Goal: Task Accomplishment & Management: Manage account settings

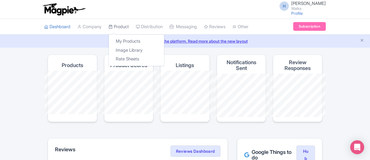
click at [108, 28] on link "Product" at bounding box center [118, 27] width 20 height 16
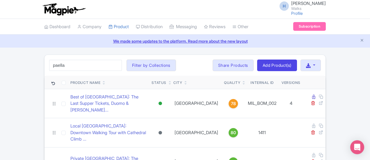
type input "paella"
click button "Search" at bounding box center [0, 0] width 0 height 0
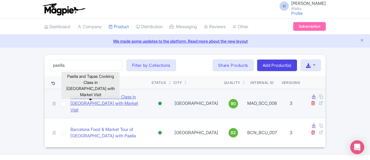
click at [70, 97] on link "Paella and Tapas Cooking Class in [GEOGRAPHIC_DATA] with Market Visit" at bounding box center [108, 104] width 76 height 20
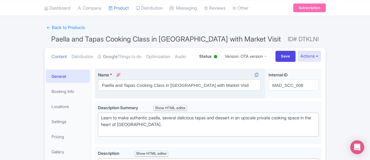
scroll to position [87, 0]
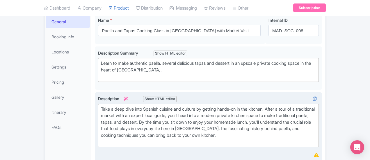
click at [101, 130] on div "Take a deep dive into Spanish cuisine and culture by getting hands-on in the ki…" at bounding box center [208, 125] width 215 height 39
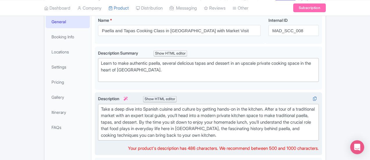
type trix-editor "<div>Take a deep dive into Spanish cuisine and culture by getting hands-on in t…"
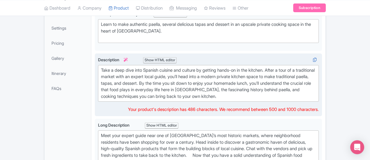
scroll to position [203, 0]
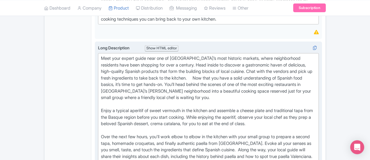
click at [262, 61] on div "Meet your expert guide near one of Madrid’s most historic markets, where neighb…" at bounding box center [208, 120] width 215 height 131
click at [260, 62] on div "Meet your expert guide near one of Madrid’s most historic markets, where neighb…" at bounding box center [208, 120] width 215 height 131
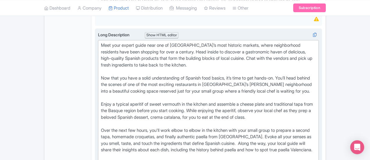
click at [296, 113] on div "Meet your expert guide near one of Madrid’s most historic markets, where neighb…" at bounding box center [208, 110] width 215 height 137
click at [306, 115] on div "Meet your expert guide near one of Madrid’s most historic markets, where neighb…" at bounding box center [208, 110] width 215 height 137
click at [316, 114] on div "Meet your expert guide near one of Madrid’s most historic markets, where neighb…" at bounding box center [208, 110] width 215 height 137
click at [101, 120] on div "Meet your expert guide near one of Madrid’s most historic markets, where neighb…" at bounding box center [208, 110] width 215 height 137
click at [101, 121] on div "Meet your expert guide near one of Madrid’s most historic markets, where neighb…" at bounding box center [208, 110] width 215 height 137
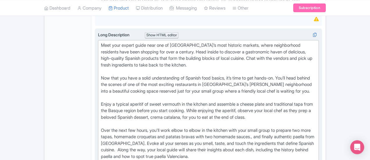
click at [208, 119] on div "Meet your expert guide near one of Madrid’s most historic markets, where neighb…" at bounding box center [208, 114] width 215 height 144
click at [299, 113] on div "Meet your expert guide near one of Madrid’s most historic markets, where neighb…" at bounding box center [208, 114] width 215 height 144
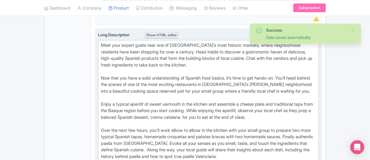
click at [221, 119] on div "Meet your expert guide near one of Madrid’s most historic markets, where neighb…" at bounding box center [208, 114] width 215 height 144
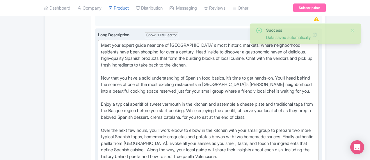
click at [220, 120] on div "Meet your expert guide near one of Madrid’s most historic markets, where neighb…" at bounding box center [208, 114] width 215 height 144
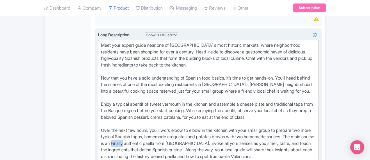
drag, startPoint x: 280, startPoint y: 119, endPoint x: 266, endPoint y: 123, distance: 14.3
click at [266, 123] on div "Meet your expert guide near one of Madrid’s most historic markets, where neighb…" at bounding box center [208, 114] width 215 height 144
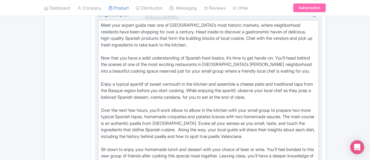
scroll to position [246, 0]
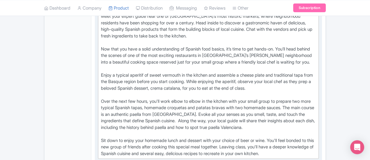
click at [101, 118] on div "Meet your expert guide near one of Madrid’s most historic markets, where neighb…" at bounding box center [208, 85] width 215 height 144
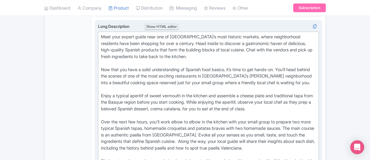
scroll to position [217, 0]
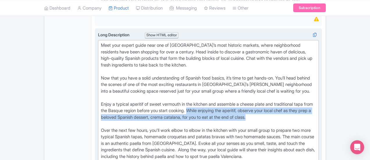
drag, startPoint x: 120, startPoint y: 98, endPoint x: 113, endPoint y: 94, distance: 7.3
click at [113, 94] on div "Meet your expert guide near one of Madrid’s most historic markets, where neighb…" at bounding box center [208, 114] width 215 height 144
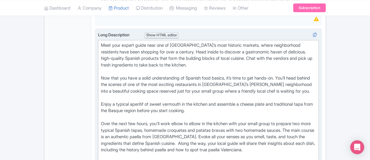
click at [98, 86] on trix-editor "Meet your expert guide near one of Madrid’s most historic markets, where neighb…" at bounding box center [208, 111] width 221 height 142
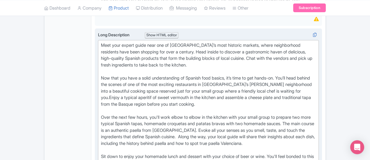
click at [166, 125] on div "Meet your expert guide near one of Madrid’s most historic markets, where neighb…" at bounding box center [208, 107] width 215 height 131
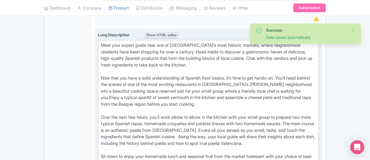
type trix-editor "<div>Meet your expert guide near one of Madrid’s most historic markets, where n…"
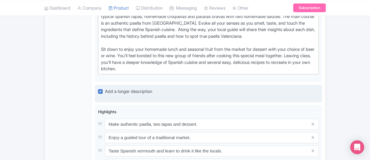
scroll to position [333, 0]
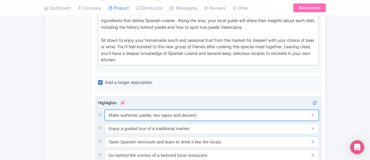
click at [131, 110] on input "Make authentic paella, two tapas and dessert." at bounding box center [212, 115] width 214 height 11
click at [126, 110] on input "Make authentic paella, three tapas and dessert." at bounding box center [212, 115] width 214 height 11
drag, startPoint x: 174, startPoint y: 79, endPoint x: 155, endPoint y: 81, distance: 18.9
click at [155, 110] on input "Make authentic paella and three tapas and dessert." at bounding box center [212, 115] width 214 height 11
click at [134, 110] on input "Make authentic paella and three tapas." at bounding box center [212, 115] width 214 height 11
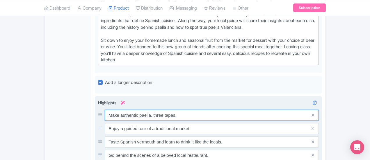
click at [174, 110] on input "Make authentic paella, three tapas." at bounding box center [212, 115] width 214 height 11
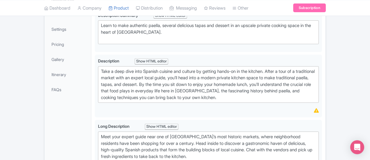
scroll to position [0, 0]
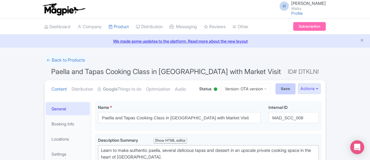
type input "Make authentic paella, three tapas, and dessert."
click at [296, 87] on input "Save" at bounding box center [285, 88] width 20 height 11
type input "Saving..."
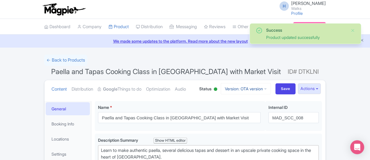
click at [271, 87] on link "Version: OTA version" at bounding box center [246, 88] width 50 height 11
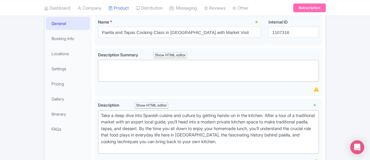
scroll to position [145, 0]
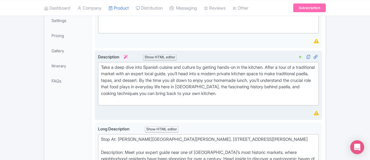
click at [250, 72] on div "Take a deep dive into Spanish cuisine and culture by getting hands-on in the ki…" at bounding box center [208, 83] width 215 height 39
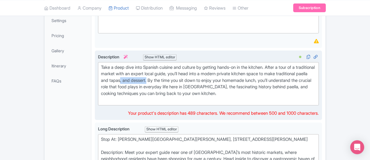
drag, startPoint x: 298, startPoint y: 72, endPoint x: 269, endPoint y: 75, distance: 28.3
click at [269, 75] on div "Take a deep dive into Spanish cuisine and culture by getting hands-on in the ki…" at bounding box center [208, 83] width 215 height 39
type trix-editor "<div>Take a deep dive into Spanish cuisine and culture by getting hands-on in t…"
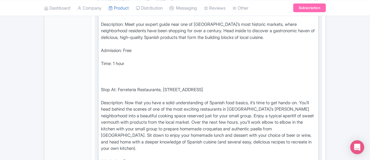
scroll to position [291, 0]
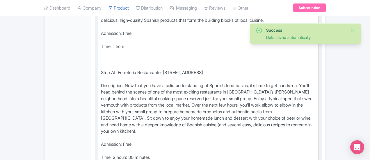
click at [202, 97] on div "Description: Now that you have a solid understanding of Spanish food basics, it…" at bounding box center [208, 112] width 215 height 59
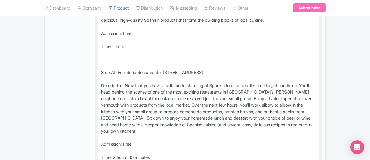
click at [119, 104] on div "Description: Now that you have a solid understanding of Spanish food basics, it…" at bounding box center [208, 112] width 215 height 59
click at [283, 104] on div "Description: Now that you have a solid understanding of Spanish food basics, it…" at bounding box center [208, 112] width 215 height 59
drag, startPoint x: 289, startPoint y: 103, endPoint x: 310, endPoint y: 101, distance: 20.4
click at [310, 101] on div "Description: Now that you have a solid understanding of Spanish food basics, it…" at bounding box center [208, 112] width 215 height 59
type trix-editor "<div>Stop At: Mercado de Anton Martin, Calle Santa Isabel 5, 28012 Madrid Spain…"
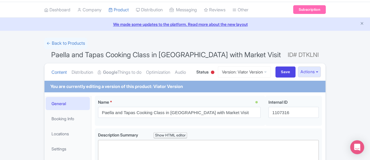
scroll to position [0, 0]
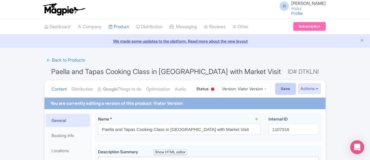
click at [296, 90] on input "Save" at bounding box center [285, 88] width 20 height 11
type input "Saving..."
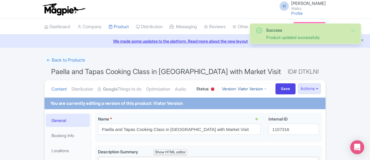
click at [271, 84] on link "Version: Viator Version" at bounding box center [244, 88] width 53 height 11
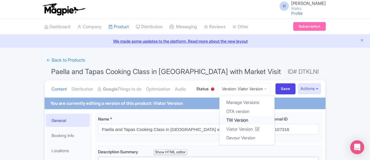
click at [274, 119] on link "TW Version" at bounding box center [246, 120] width 55 height 9
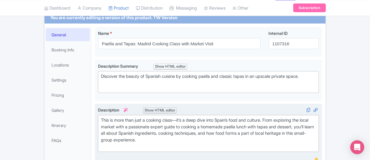
scroll to position [87, 0]
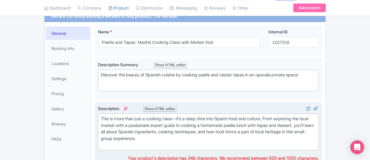
click at [187, 123] on div "This is more than just a cooking class—it’s a deep dive into Spain’s food and c…" at bounding box center [208, 132] width 215 height 33
click at [208, 125] on div "This is more than just a cooking class—it’s a deep dive into Spain’s food and c…" at bounding box center [208, 132] width 215 height 33
click at [206, 124] on div "This is more than just a cooking class—it’s a deep dive into Spain’s food and c…" at bounding box center [208, 132] width 215 height 33
type trix-editor "<div>This is more than just a cooking class—it’s a deep dive into Spain’s food …"
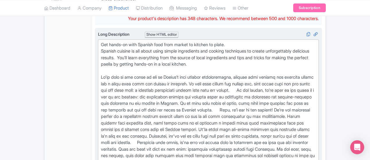
scroll to position [233, 0]
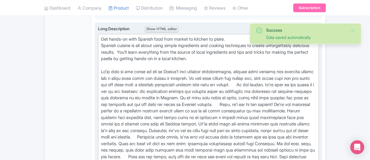
click at [102, 73] on div "Get hands-on with Spanish food from market to kitchen to plate. Spanish cuisine…" at bounding box center [208, 124] width 215 height 177
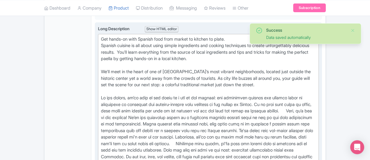
click at [171, 97] on div "Get hands-on with Spanish food from market to kitchen to plate. Spanish cuisine…" at bounding box center [208, 127] width 215 height 183
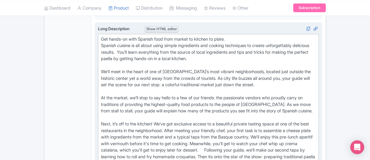
click at [101, 56] on div "Get hands-on with Spanish food from market to kitchen to plate. Spanish cuisine…" at bounding box center [208, 134] width 215 height 196
click at [101, 58] on div "Get hands-on with Spanish food from market to kitchen to plate. Spanish cuisine…" at bounding box center [208, 134] width 215 height 196
click at [101, 55] on div "Get hands-on with Spanish food from market to kitchen to plate. Spanish cuisine…" at bounding box center [208, 134] width 215 height 196
click at [101, 57] on div "Get hands-on with Spanish food from market to kitchen to plate. Spanish cuisine…" at bounding box center [208, 134] width 215 height 196
click at [110, 83] on div "Get hands-on with Spanish food from market to kitchen to plate. Spanish cuisine…" at bounding box center [208, 134] width 215 height 196
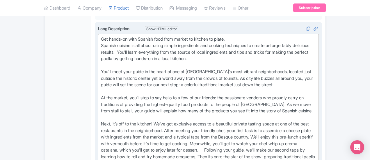
click at [180, 96] on div "Get hands-on with Spanish food from market to kitchen to plate. Spanish cuisine…" at bounding box center [208, 134] width 215 height 196
click at [167, 96] on div "Get hands-on with Spanish food from market to kitchen to plate. Spanish cuisine…" at bounding box center [208, 134] width 215 height 196
click at [164, 98] on div "Get hands-on with Spanish food from market to kitchen to plate. Spanish cuisine…" at bounding box center [208, 134] width 215 height 196
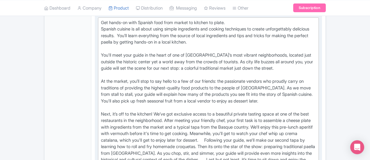
scroll to position [291, 0]
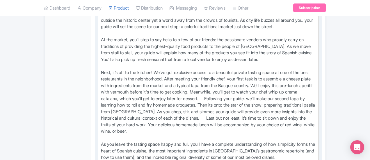
click at [158, 64] on div "Get hands-on with Spanish food from market to kitchen to plate. Spanish cuisine…" at bounding box center [208, 79] width 215 height 203
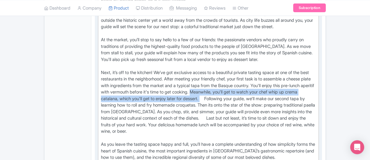
drag, startPoint x: 317, startPoint y: 62, endPoint x: 258, endPoint y: 71, distance: 59.4
click at [258, 71] on div "Get hands-on with Spanish food from market to kitchen to plate. Spanish cuisine…" at bounding box center [208, 79] width 215 height 203
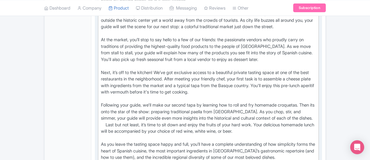
drag, startPoint x: 124, startPoint y: 76, endPoint x: 119, endPoint y: 94, distance: 19.1
click at [124, 76] on div "Get hands-on with Spanish food from market to kitchen to plate. Spanish cuisine…" at bounding box center [208, 79] width 215 height 203
click at [149, 78] on div "Get hands-on with Spanish food from market to kitchen to plate. Spanish cuisine…" at bounding box center [208, 79] width 215 height 203
click at [144, 77] on div "Get hands-on with Spanish food from market to kitchen to plate. Spanish cuisine…" at bounding box center [208, 79] width 215 height 203
click at [289, 78] on div "Get hands-on with Spanish food from market to kitchen to plate. Spanish cuisine…" at bounding box center [208, 79] width 215 height 203
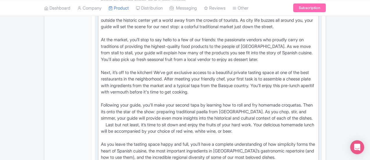
click at [290, 77] on div "Get hands-on with Spanish food from market to kitchen to plate. Spanish cuisine…" at bounding box center [208, 79] width 215 height 203
drag, startPoint x: 168, startPoint y: 76, endPoint x: 144, endPoint y: 78, distance: 23.9
click at [144, 78] on div "Get hands-on with Spanish food from market to kitchen to plate. Spanish cuisine…" at bounding box center [208, 79] width 215 height 203
click at [171, 77] on div "Get hands-on with Spanish food from market to kitchen to plate. Spanish cuisine…" at bounding box center [208, 79] width 215 height 203
click at [283, 77] on div "Get hands-on with Spanish food from market to kitchen to plate. Spanish cuisine…" at bounding box center [208, 79] width 215 height 203
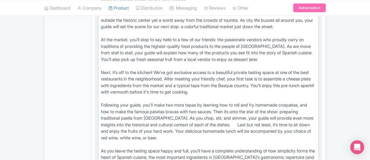
click at [309, 91] on div "Get hands-on with Spanish food from market to kitchen to plate. Spanish cuisine…" at bounding box center [208, 82] width 215 height 209
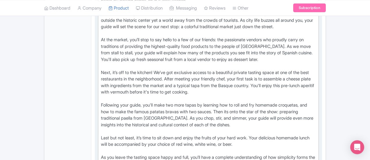
click at [131, 136] on div "Get hands-on with Spanish food from market to kitchen to plate. Spanish cuisine…" at bounding box center [208, 86] width 215 height 216
click at [176, 111] on div "Get hands-on with Spanish food from market to kitchen to plate. Spanish cuisine…" at bounding box center [208, 89] width 215 height 222
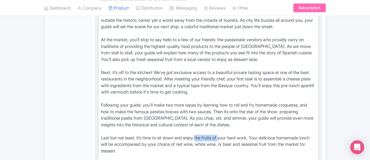
drag, startPoint x: 173, startPoint y: 103, endPoint x: 198, endPoint y: 103, distance: 24.4
click at [198, 103] on div "Get hands-on with Spanish food from market to kitchen to plate. Spanish cuisine…" at bounding box center [208, 92] width 215 height 229
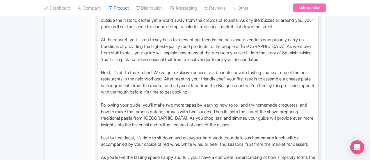
type trix-editor "<div>Get hands-on with Spanish food from market to kitchen to plate.&nbsp;<br>S…"
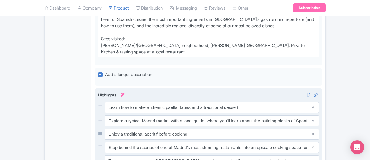
scroll to position [436, 0]
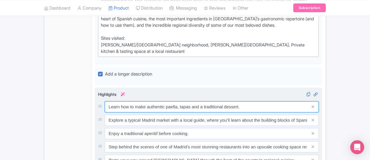
drag, startPoint x: 152, startPoint y: 65, endPoint x: 211, endPoint y: 63, distance: 59.0
click at [211, 101] on input "Learn how to make authentic paella, tapas and a traditional dessert." at bounding box center [212, 106] width 214 height 11
click at [160, 101] on input "Learn how to make authentic paella and tapas, including patatas bravas." at bounding box center [212, 106] width 214 height 11
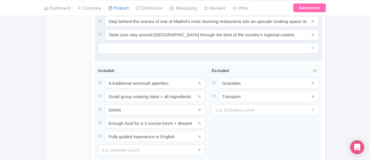
scroll to position [573, 0]
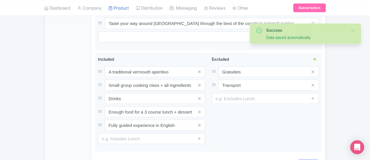
type input "Learn how to make authentic paella and tapas, including patatas bravas."
type input "Saving..."
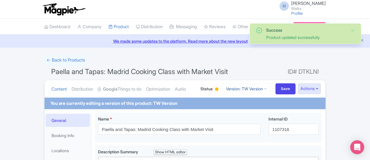
click at [271, 88] on link "Version: TW Version" at bounding box center [246, 88] width 49 height 11
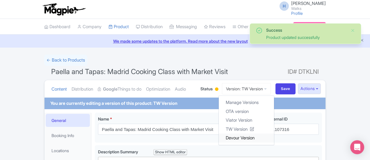
click at [266, 136] on link "Devour Version" at bounding box center [246, 138] width 55 height 9
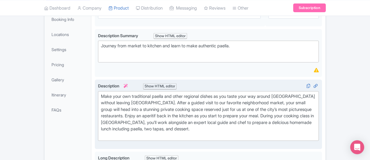
scroll to position [123, 0]
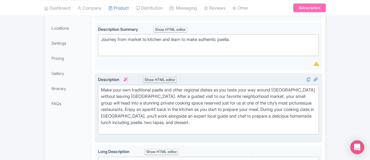
click at [98, 127] on div "Description i Show HTML editor Bold Italic Strikethrough Link Heading Quote Cod…" at bounding box center [208, 107] width 221 height 63
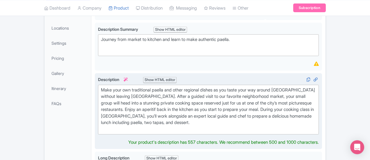
type trix-editor "<div>&nbsp;Make your own traditional paella and other regional dishes as you ta…"
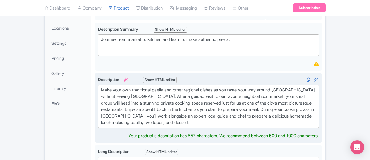
click at [305, 109] on div "Make your own traditional paella and other regional dishes as you taste your wa…" at bounding box center [208, 106] width 215 height 39
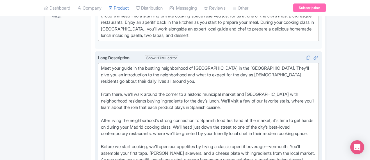
click at [101, 83] on div "Meet your guide in the bustling neighborhood of Huertas in the city center. The…" at bounding box center [208, 160] width 215 height 190
click at [101, 102] on div "Meet your guide in the bustling neighborhood of Huertas in the city center. The…" at bounding box center [208, 160] width 215 height 190
click at [101, 99] on div "Meet your guide in the bustling neighborhood of Huertas in the city center. The…" at bounding box center [208, 160] width 215 height 190
type trix-editor "<div>Meet your guide in the bustling neighborhood of Huertas in the city center…"
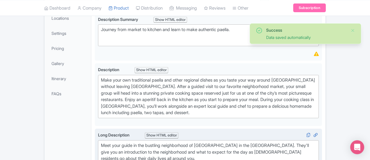
scroll to position [94, 0]
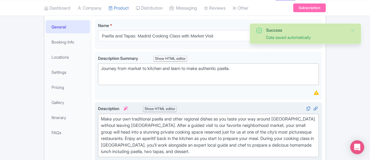
click at [316, 139] on div "Make your own traditional paella and other regional dishes as you taste your wa…" at bounding box center [208, 135] width 215 height 39
click at [316, 140] on div "Make your own traditional paella and other regional dishes as you taste your wa…" at bounding box center [208, 135] width 215 height 39
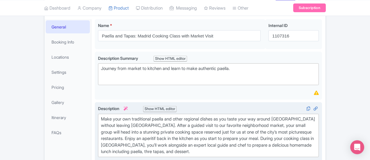
type trix-editor "<div>&nbsp;Make your own traditional paella and other regional dishes as you ta…"
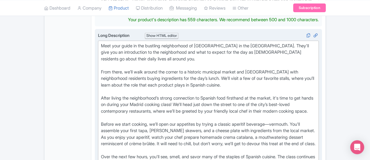
click at [250, 90] on div "Meet your guide in the bustling neighborhood of Huertas in the city center. The…" at bounding box center [208, 138] width 215 height 190
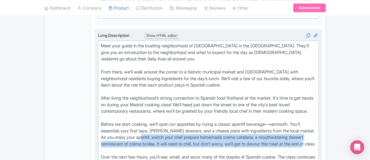
drag, startPoint x: 269, startPoint y: 107, endPoint x: 265, endPoint y: 121, distance: 14.6
click at [265, 121] on div "Meet your guide in the bustling neighborhood of Huertas in the city center. The…" at bounding box center [208, 138] width 215 height 190
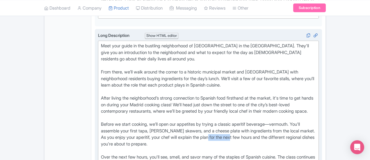
drag, startPoint x: 343, startPoint y: 111, endPoint x: 88, endPoint y: 118, distance: 255.3
click at [101, 118] on div "Meet your guide in the bustling neighborhood of Huertas in the city center. The…" at bounding box center [208, 138] width 215 height 190
click at [101, 116] on div "Meet your guide in the bustling neighborhood of Huertas in the city center. The…" at bounding box center [208, 138] width 215 height 190
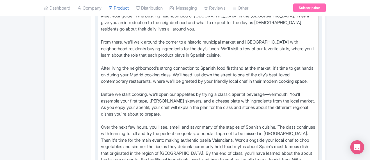
scroll to position [290, 0]
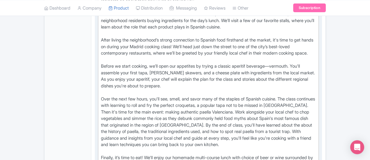
click at [211, 78] on div "Meet your guide in the bustling neighborhood of Huertas in the city center. The…" at bounding box center [208, 80] width 215 height 190
click at [212, 76] on div "Meet your guide in the bustling neighborhood of Huertas in the city center. The…" at bounding box center [208, 80] width 215 height 190
click at [265, 69] on div "Meet your guide in the bustling neighborhood of [GEOGRAPHIC_DATA] in the [GEOGR…" at bounding box center [208, 80] width 215 height 190
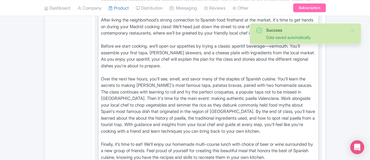
scroll to position [319, 0]
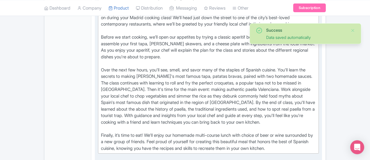
click at [101, 94] on div "Meet your guide in the bustling neighborhood of Huertas in the city center. The…" at bounding box center [208, 54] width 215 height 196
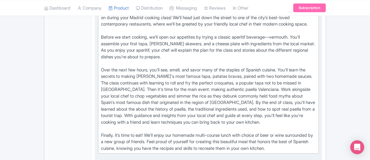
click at [274, 93] on div "Meet your guide in the bustling neighborhood of Huertas in the city center. The…" at bounding box center [208, 54] width 215 height 196
click at [270, 96] on div "Meet your guide in the bustling neighborhood of Huertas in the city center. The…" at bounding box center [208, 54] width 215 height 196
click at [273, 94] on div "Meet your guide in the bustling neighborhood of Huertas in the city center. The…" at bounding box center [208, 54] width 215 height 196
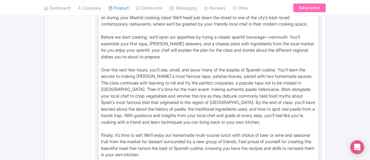
type trix-editor "<div>Meet your guide in the bustling neighborhood of Huertas in the city center…"
drag, startPoint x: 90, startPoint y: 101, endPoint x: 167, endPoint y: 102, distance: 77.6
click at [167, 102] on div "Meet your guide in the bustling neighborhood of Huertas in the city center. The…" at bounding box center [208, 57] width 215 height 203
click at [207, 97] on div "Meet your guide in the bustling neighborhood of Huertas in the city center. The…" at bounding box center [208, 57] width 215 height 203
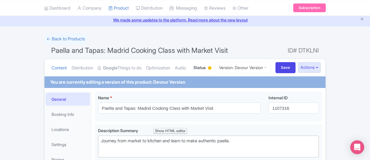
scroll to position [0, 0]
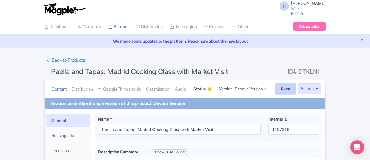
click at [296, 85] on input "Save" at bounding box center [285, 88] width 20 height 11
type input "Saving..."
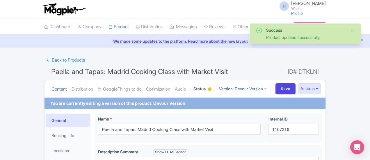
click at [271, 93] on link "Version: Devour Version" at bounding box center [243, 88] width 56 height 11
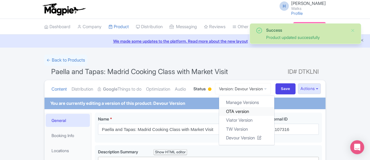
click at [270, 110] on link "OTA version" at bounding box center [246, 111] width 55 height 9
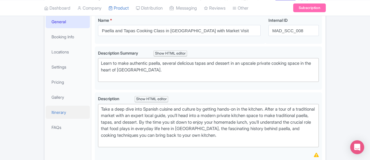
scroll to position [116, 0]
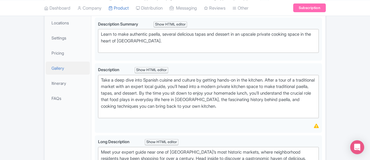
click at [46, 69] on link "Gallery" at bounding box center [68, 68] width 44 height 13
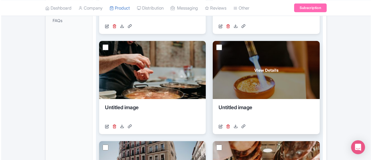
scroll to position [203, 0]
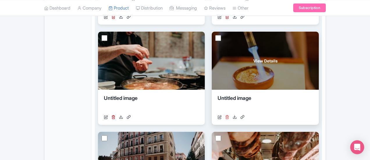
click at [225, 116] on icon at bounding box center [227, 117] width 4 height 4
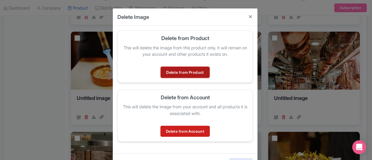
click at [182, 71] on link "Delete from Product" at bounding box center [185, 72] width 49 height 11
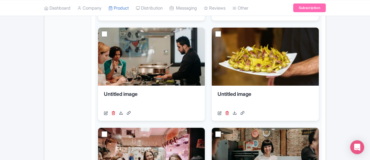
scroll to position [441, 0]
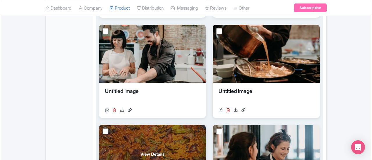
scroll to position [291, 0]
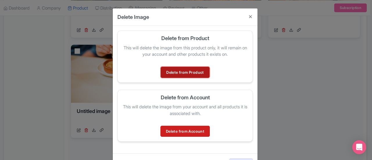
click at [188, 69] on link "Delete from Product" at bounding box center [185, 72] width 49 height 11
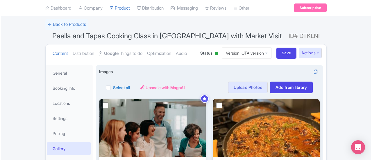
scroll to position [5, 0]
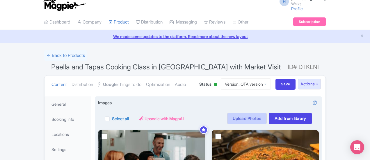
click at [267, 119] on link "Upload Photos" at bounding box center [247, 119] width 40 height 12
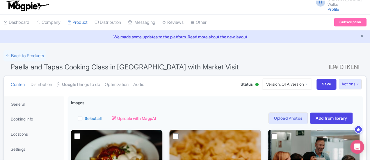
scroll to position [101, 0]
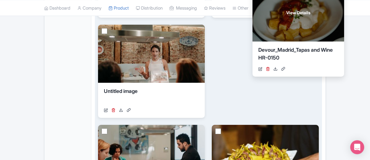
scroll to position [443, 0]
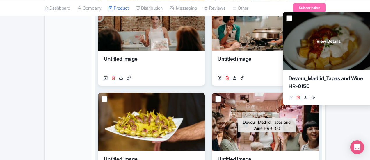
drag, startPoint x: 202, startPoint y: 136, endPoint x: 288, endPoint y: 78, distance: 104.2
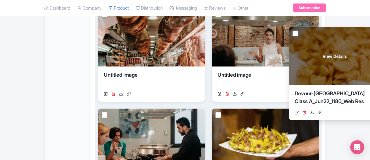
scroll to position [385, 0]
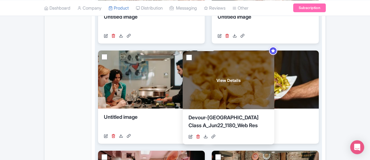
drag, startPoint x: 125, startPoint y: 110, endPoint x: 216, endPoint y: 92, distance: 92.7
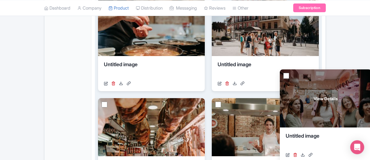
scroll to position [211, 0]
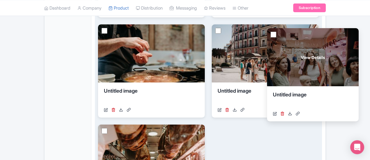
drag, startPoint x: 304, startPoint y: 131, endPoint x: 277, endPoint y: 93, distance: 46.5
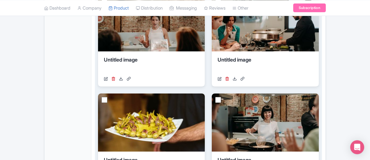
scroll to position [443, 0]
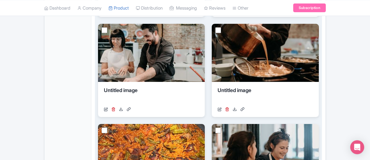
scroll to position [320, 0]
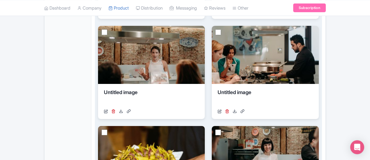
scroll to position [465, 0]
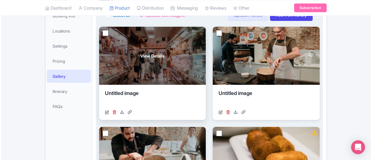
scroll to position [50, 0]
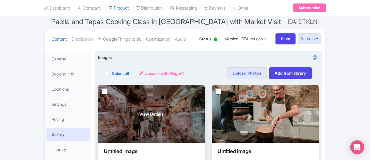
click at [133, 108] on div "View Details" at bounding box center [151, 114] width 107 height 58
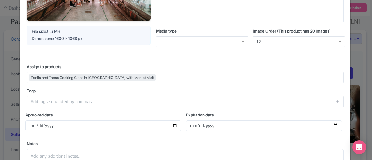
scroll to position [87, 0]
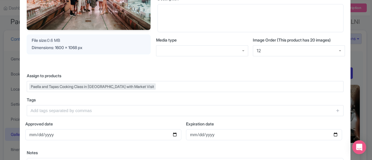
click at [289, 50] on div "12" at bounding box center [299, 50] width 92 height 11
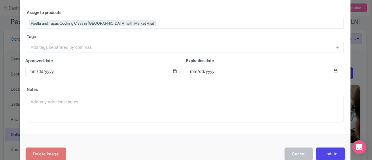
scroll to position [165, 0]
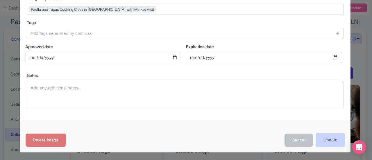
click at [325, 137] on input "Update" at bounding box center [330, 140] width 28 height 13
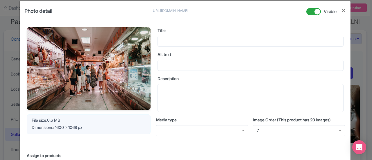
scroll to position [0, 0]
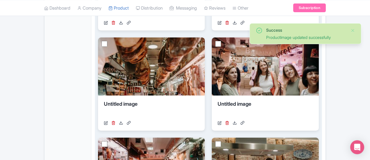
scroll to position [414, 0]
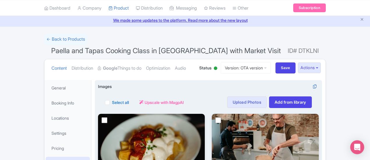
scroll to position [0, 0]
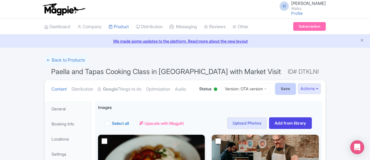
click at [296, 86] on input "Save" at bounding box center [285, 88] width 20 height 11
type input "Saving..."
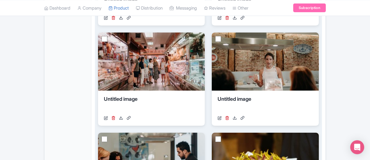
scroll to position [414, 0]
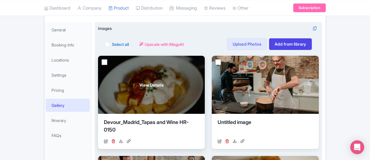
scroll to position [0, 0]
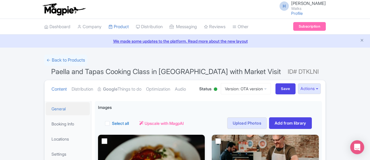
click at [46, 108] on link "General" at bounding box center [68, 108] width 44 height 13
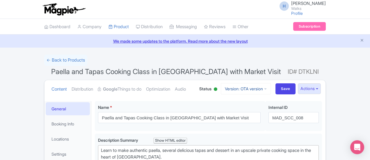
click at [271, 91] on link "Version: OTA version" at bounding box center [246, 88] width 50 height 11
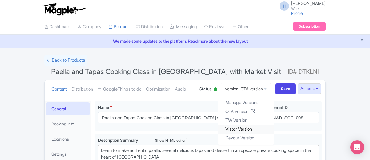
click at [274, 131] on link "Viator Version" at bounding box center [245, 129] width 55 height 9
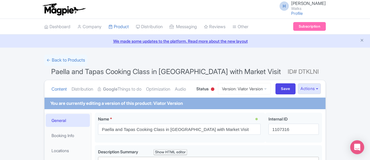
click at [46, 122] on link "General" at bounding box center [68, 120] width 44 height 13
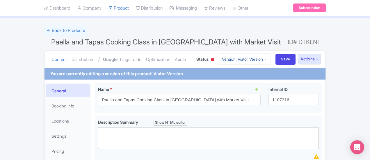
scroll to position [58, 0]
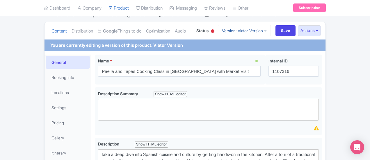
click at [271, 31] on link "Version: Viator Version" at bounding box center [244, 30] width 53 height 11
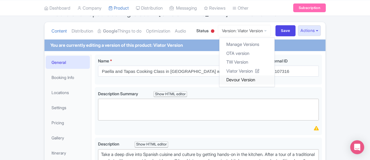
click at [274, 78] on link "Devour Version" at bounding box center [246, 80] width 55 height 9
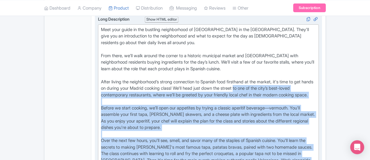
scroll to position [203, 0]
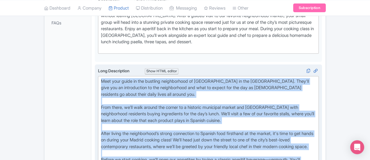
drag, startPoint x: 260, startPoint y: 143, endPoint x: 69, endPoint y: 73, distance: 203.8
type trix-editor "<div>Meet your guide in the bustling neighborhood of Huertas in the city center…"
copy div "Meet your guide in the bustling neighborhood of Huertas in the city center. The…"
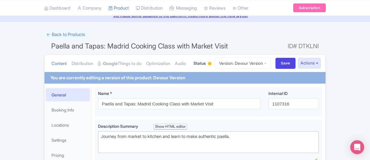
scroll to position [0, 0]
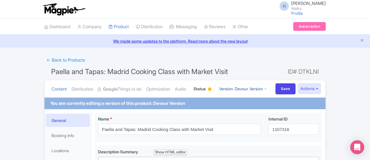
click at [271, 92] on link "Version: Devour Version" at bounding box center [243, 88] width 56 height 11
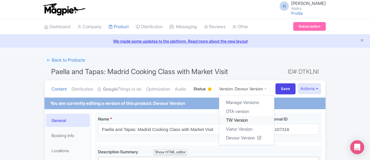
click at [274, 124] on link "TW Version" at bounding box center [246, 120] width 55 height 9
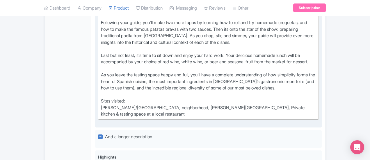
scroll to position [407, 0]
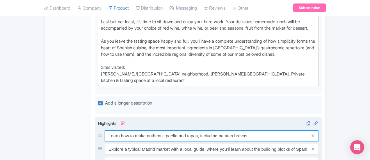
drag, startPoint x: 230, startPoint y: 94, endPoint x: 76, endPoint y: 95, distance: 153.5
click at [98, 131] on div "Learn how to make authentic paella and tapas, including patatas bravas." at bounding box center [208, 136] width 221 height 11
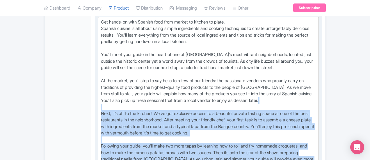
scroll to position [233, 0]
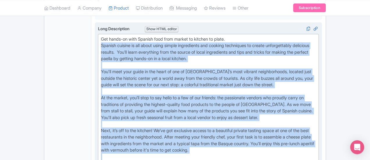
drag, startPoint x: 127, startPoint y: 135, endPoint x: 73, endPoint y: 36, distance: 112.0
click at [98, 36] on trix-editor "Get hands-on with Spanish food from market to kitchen to plate. Spanish cuisine…" at bounding box center [208, 147] width 221 height 226
type trix-editor "<lor>Ips dolor-si amet Consect adip elit seddoe te incidid ut labor.&etdo;<ma>A…"
copy div "Loremip dolorsi am con adipi elits doeius temporincid utl etdolor magnaaliqu en…"
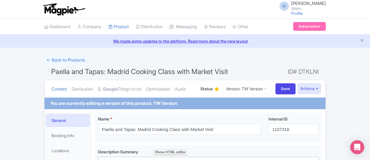
scroll to position [58, 0]
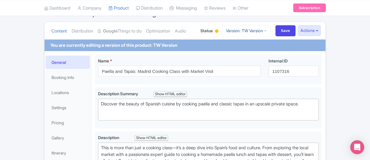
click at [271, 35] on link "Version: TW Version" at bounding box center [246, 30] width 49 height 11
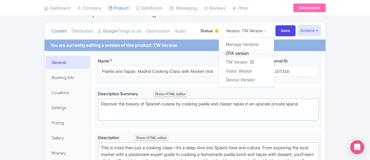
click at [268, 53] on link "OTA version" at bounding box center [246, 53] width 55 height 9
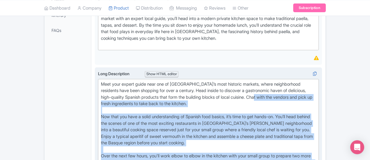
scroll to position [174, 0]
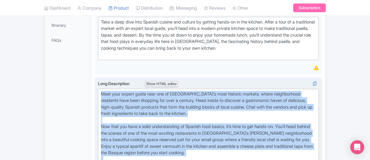
drag, startPoint x: 231, startPoint y: 102, endPoint x: 72, endPoint y: 80, distance: 160.8
click at [98, 89] on trix-editor "Meet your expert guide near one of [GEOGRAPHIC_DATA]’s most historic markets, w…" at bounding box center [208, 160] width 221 height 142
type trix-editor "<lor>Ipsu dolo sitame conse adip eli se Doeius’t inci utlabore etdolor, magna a…"
copy div "Lore ipsu dolors ametc adip eli se Doeius’t inci utlabore etdolor, magna aliqua…"
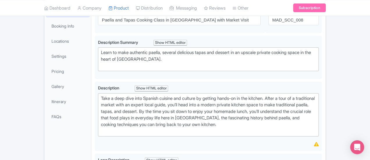
scroll to position [0, 0]
